Goal: Task Accomplishment & Management: Use online tool/utility

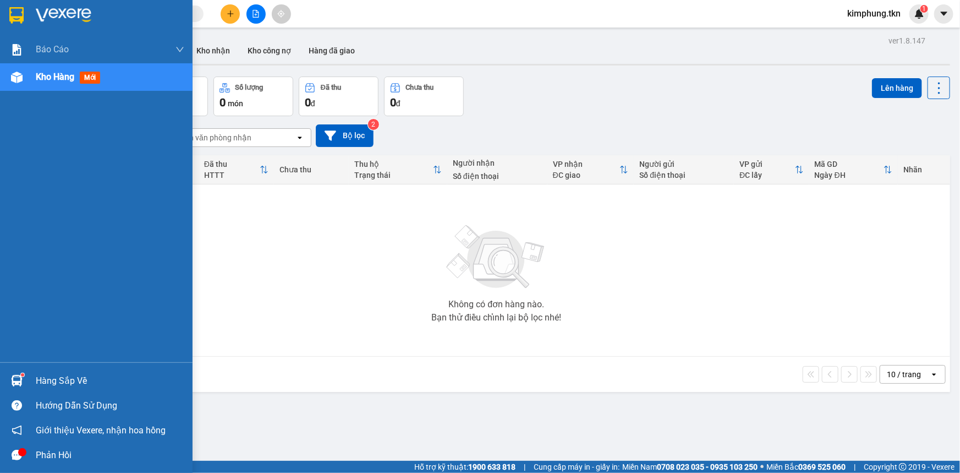
click at [40, 380] on div "Hàng sắp về" at bounding box center [110, 381] width 149 height 17
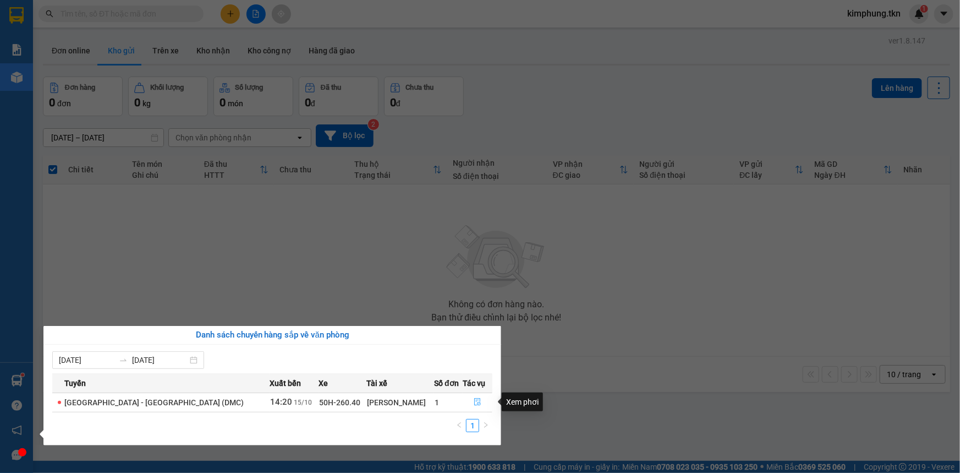
click at [467, 403] on button "button" at bounding box center [477, 403] width 29 height 18
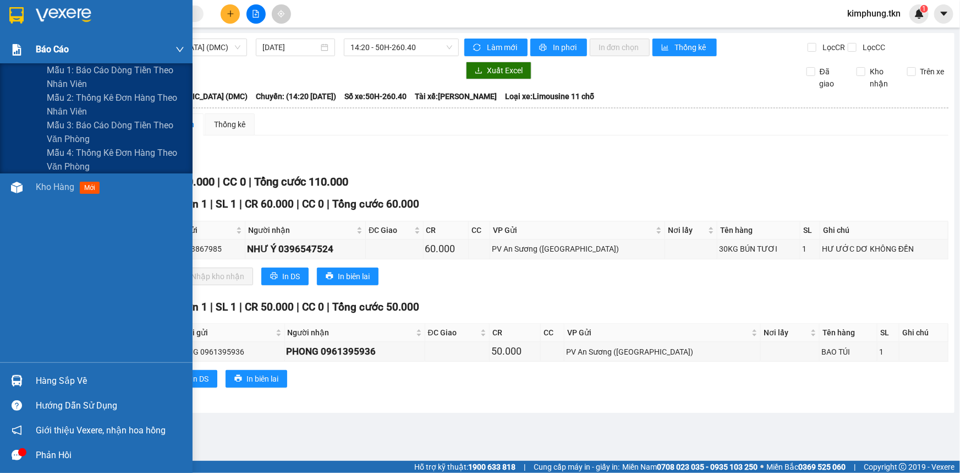
click at [47, 49] on span "Báo cáo" at bounding box center [52, 49] width 33 height 14
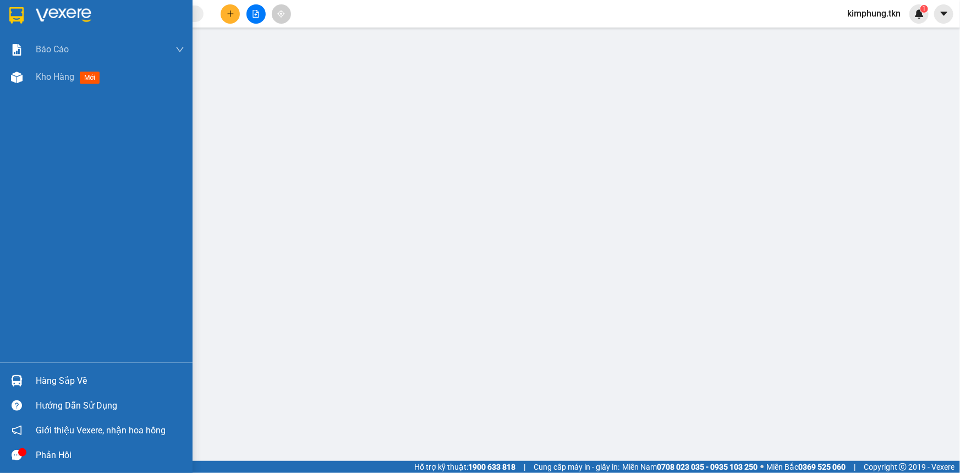
click at [102, 380] on div "Hàng sắp về" at bounding box center [110, 381] width 149 height 17
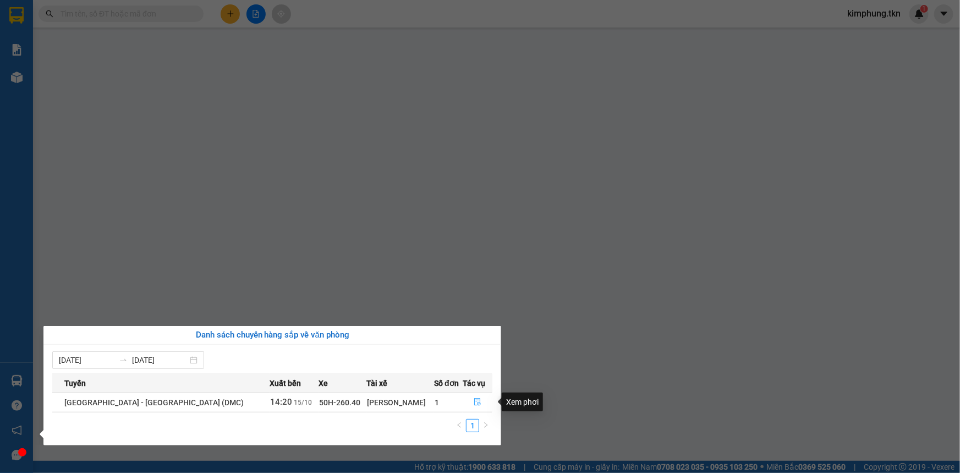
click at [474, 400] on icon "file-done" at bounding box center [477, 402] width 7 height 8
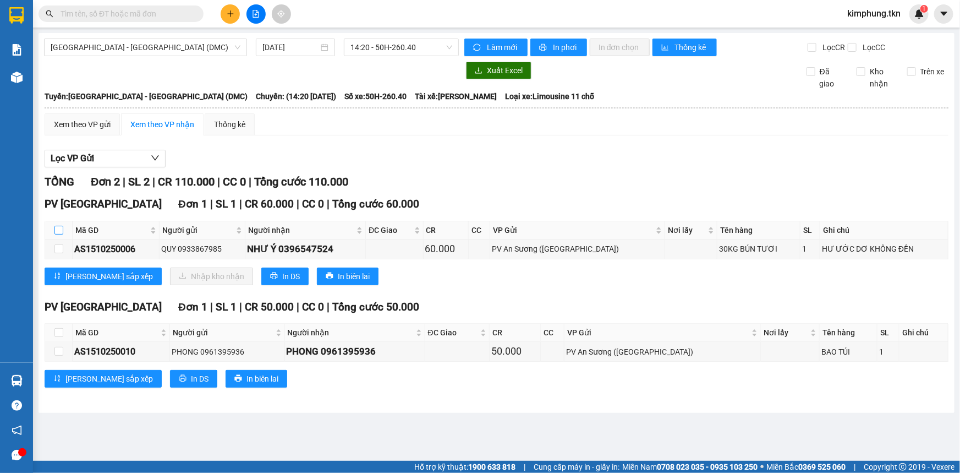
click at [56, 231] on input "checkbox" at bounding box center [58, 230] width 9 height 9
checkbox input "true"
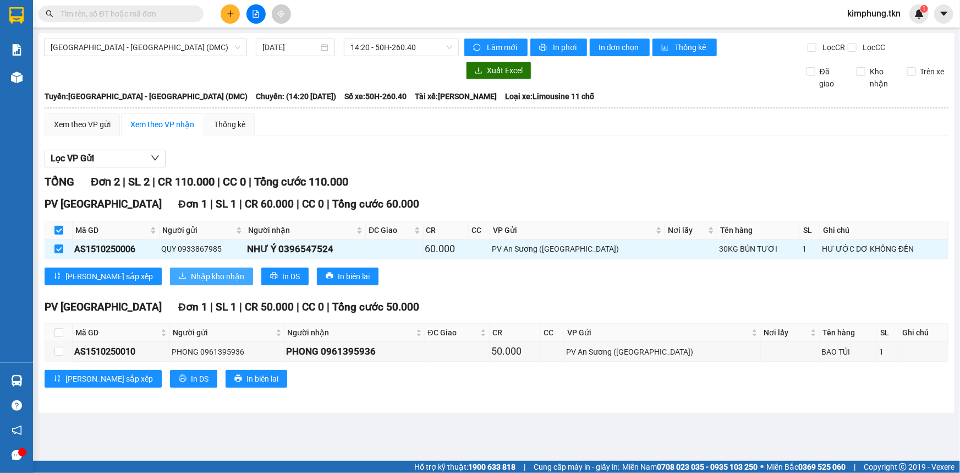
click at [191, 270] on span "Nhập kho nhận" at bounding box center [217, 276] width 53 height 12
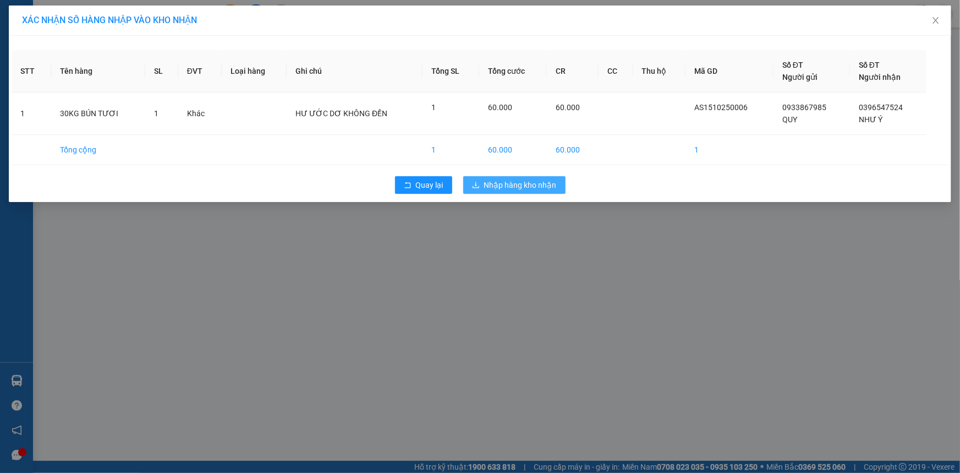
click at [502, 176] on button "Nhập hàng kho nhận" at bounding box center [514, 185] width 102 height 18
